Goal: Information Seeking & Learning: Check status

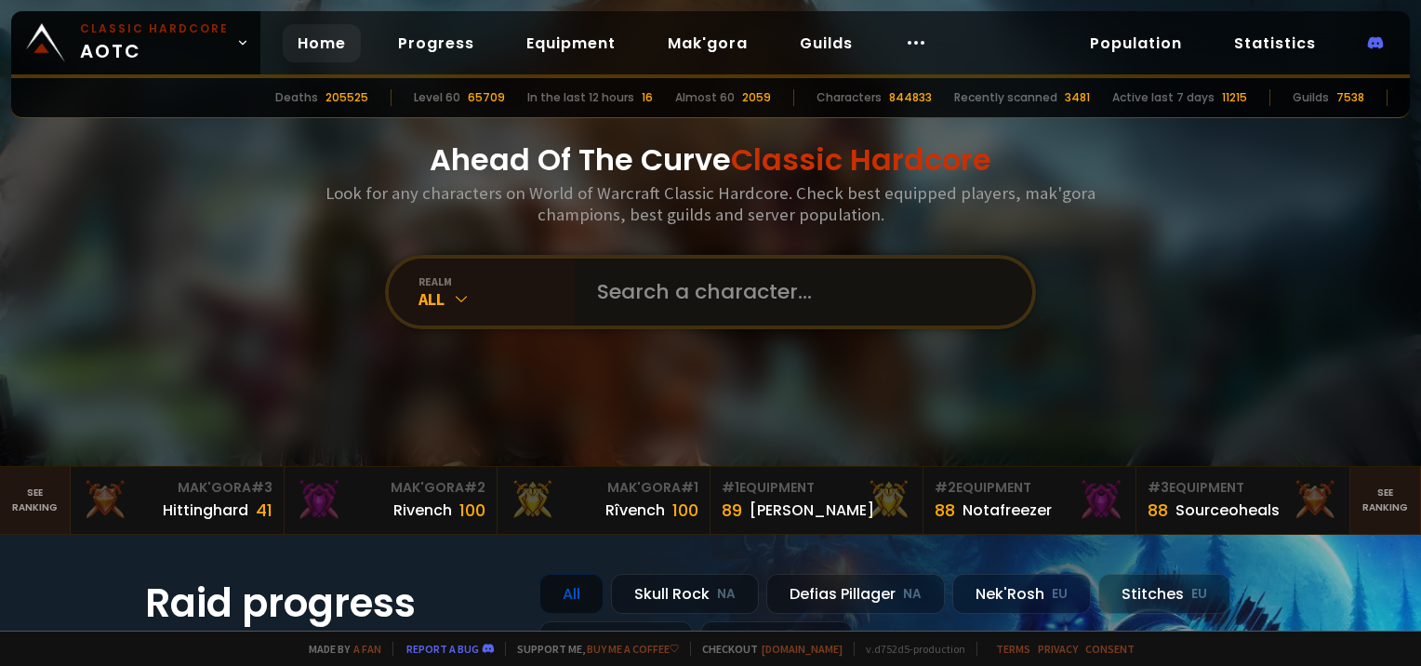
click at [621, 308] on input "text" at bounding box center [798, 291] width 424 height 67
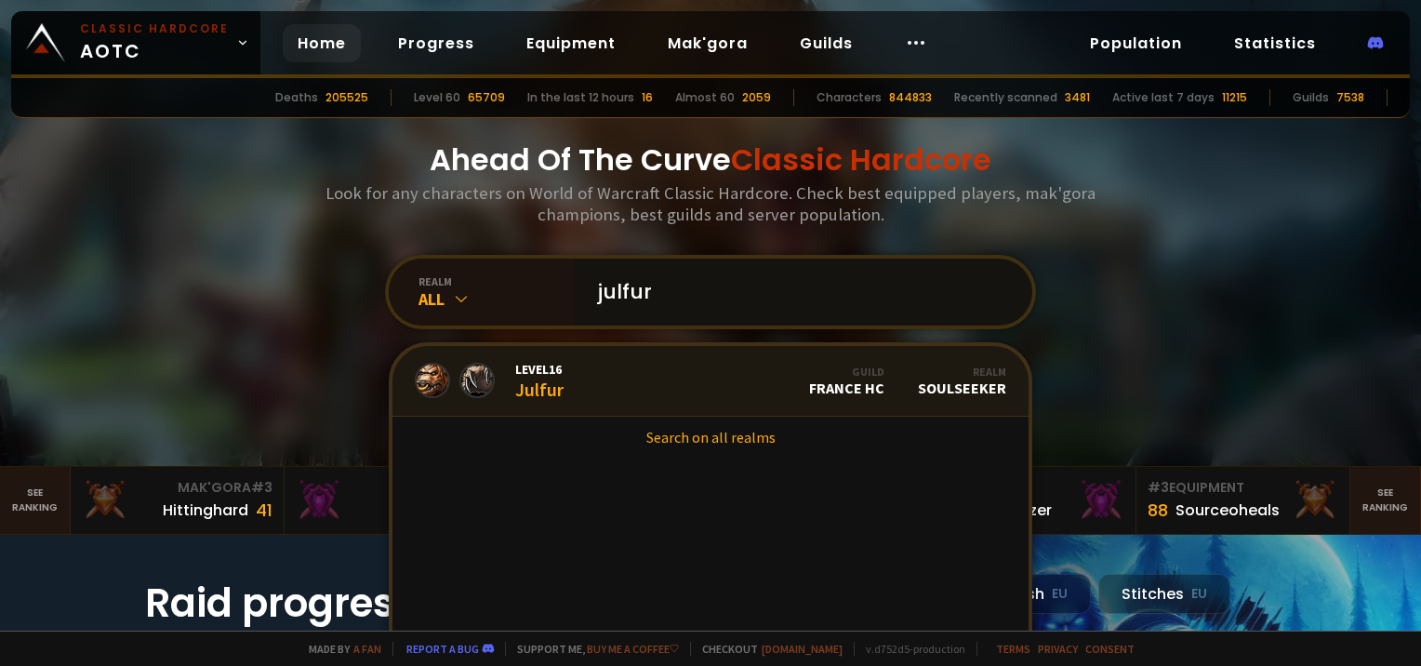
type input "julfur"
click at [555, 387] on div "Level 16 Julfur" at bounding box center [539, 381] width 48 height 40
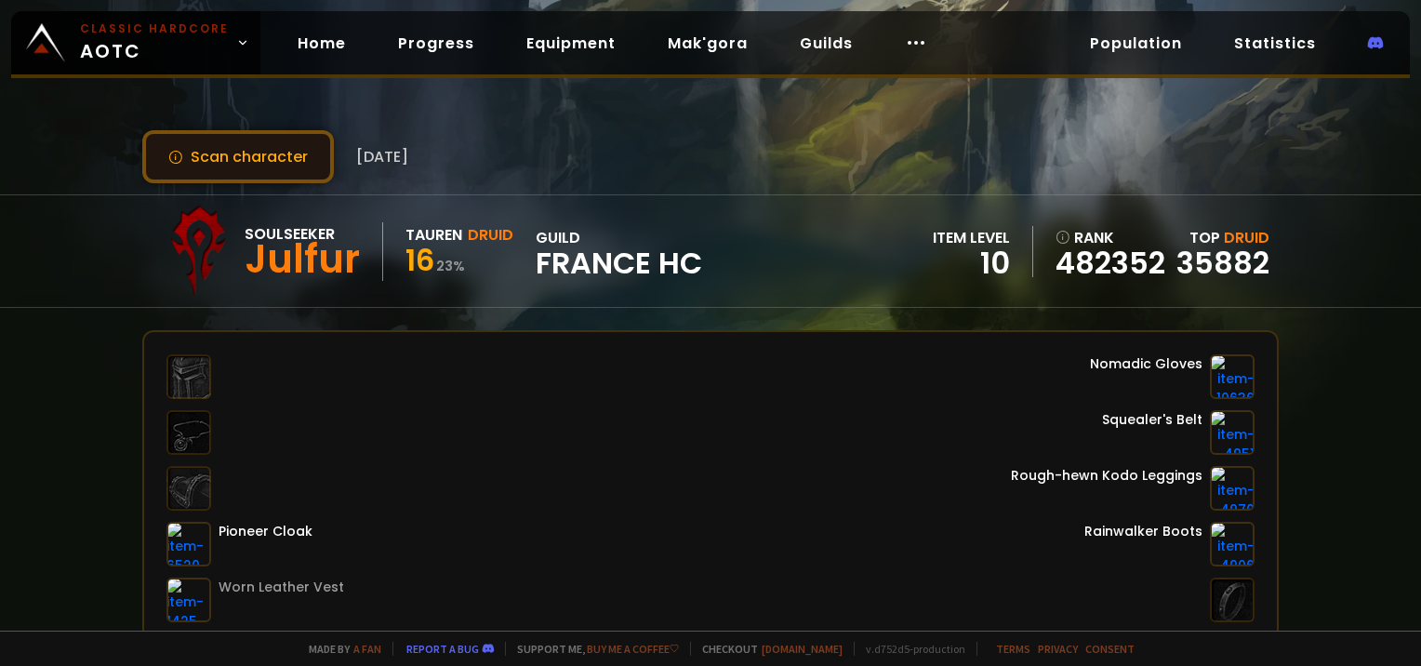
click at [229, 138] on button "Scan character" at bounding box center [238, 156] width 192 height 53
click at [803, 52] on link "Guilds" at bounding box center [826, 43] width 83 height 38
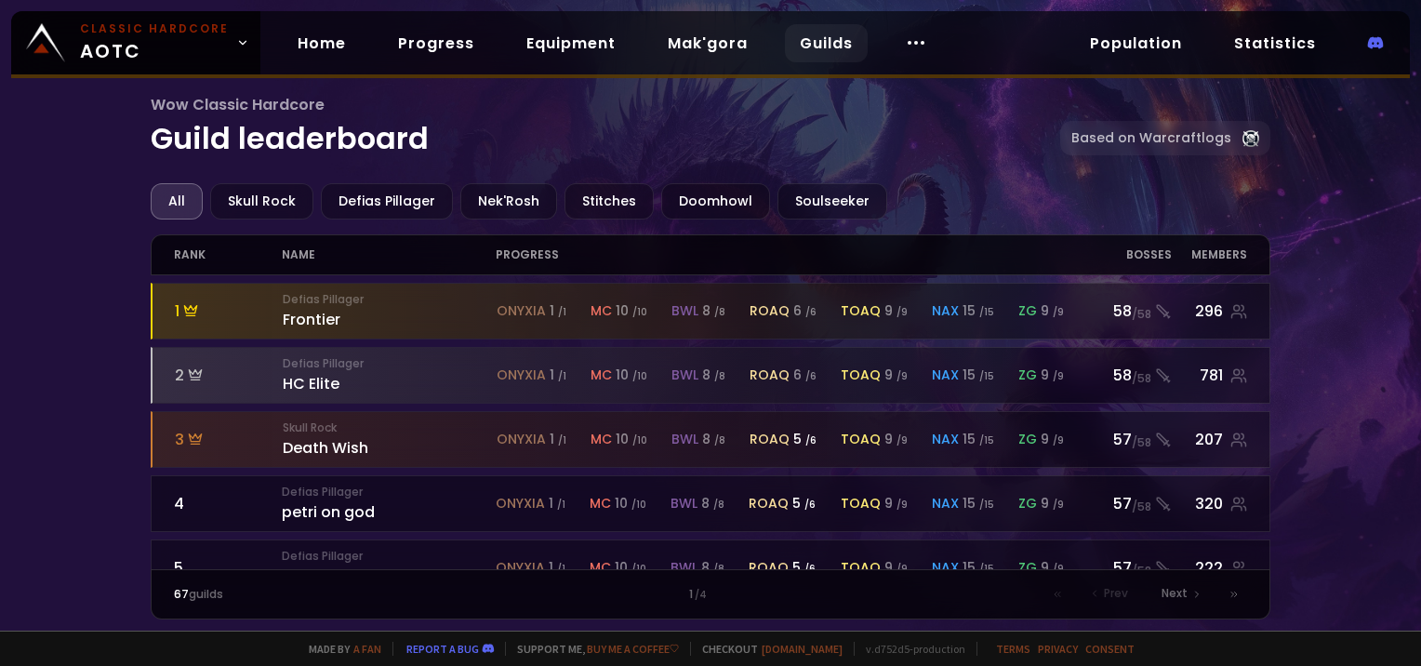
click at [844, 218] on div "All Skull Rock Defias Pillager Nek'Rosh Stitches Doomhowl Soulseeker rank name …" at bounding box center [710, 401] width 1118 height 436
drag, startPoint x: 844, startPoint y: 218, endPoint x: 833, endPoint y: 209, distance: 14.5
click at [833, 209] on div "Soulseeker" at bounding box center [832, 201] width 110 height 36
